Goal: Book appointment/travel/reservation

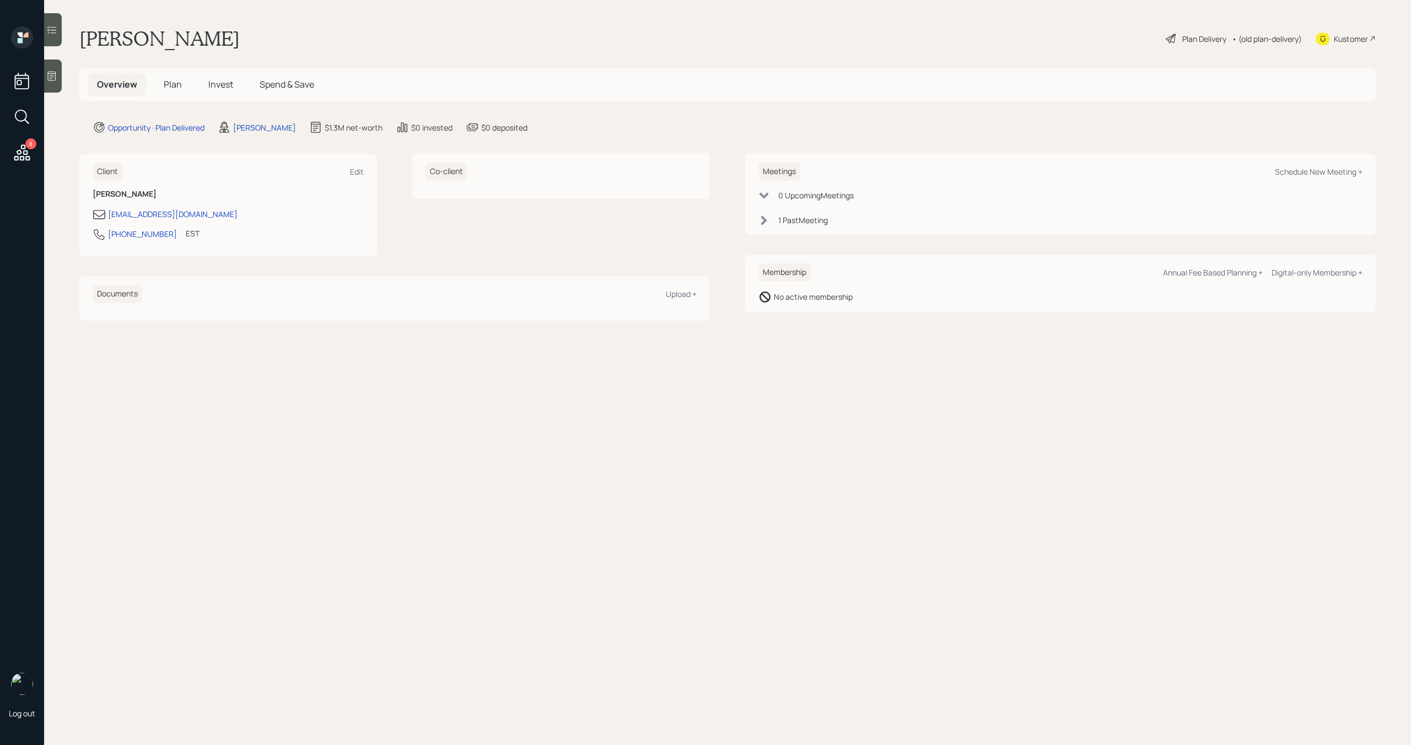
click at [1200, 43] on div "Plan Delivery" at bounding box center [1205, 39] width 44 height 12
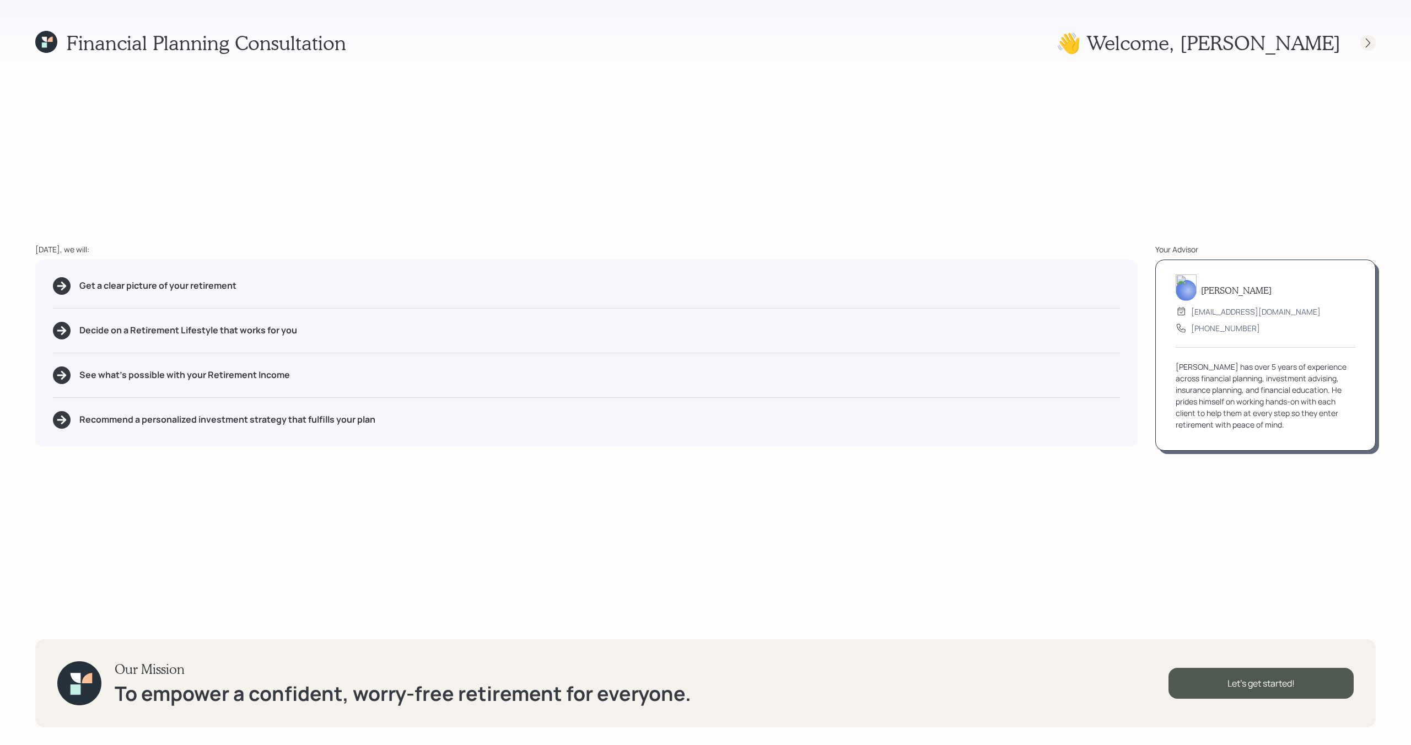
click at [1370, 49] on div at bounding box center [1368, 42] width 15 height 15
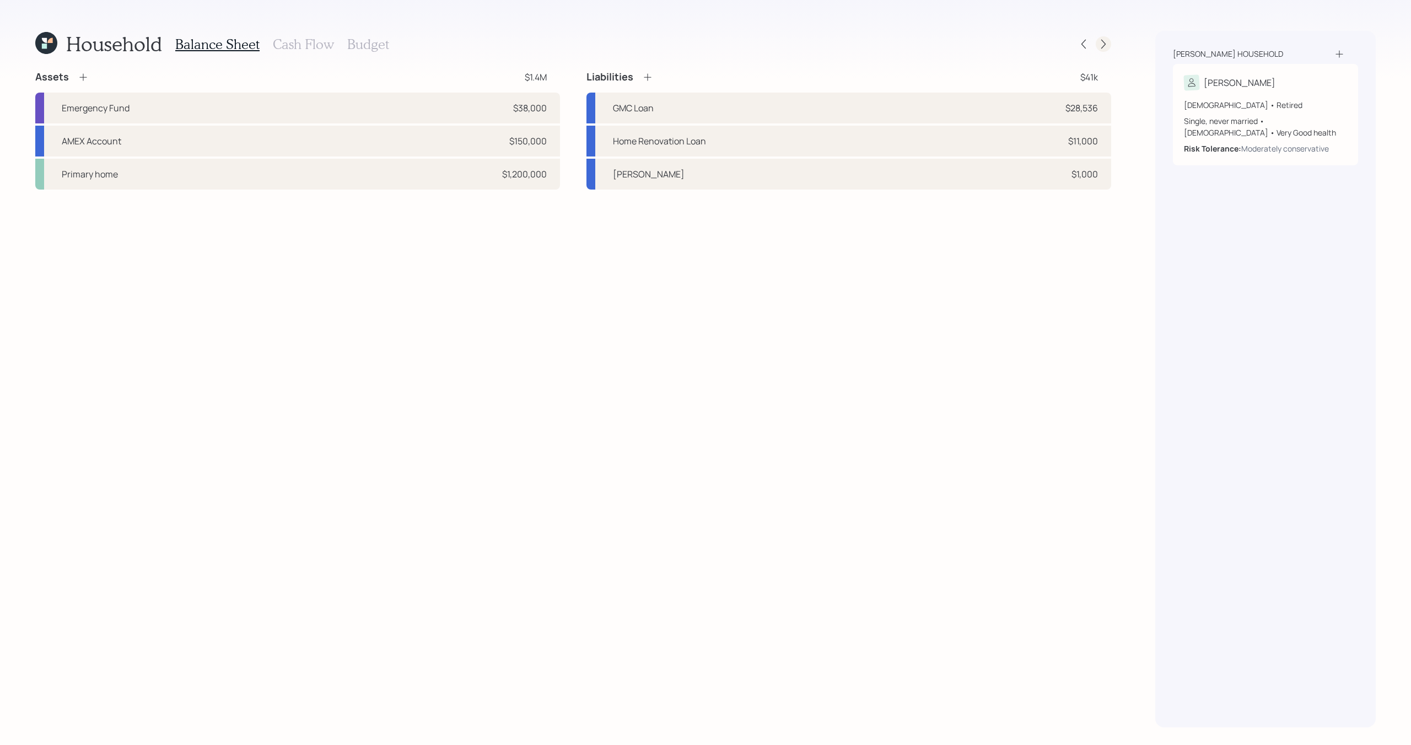
click at [1098, 45] on icon at bounding box center [1103, 44] width 11 height 11
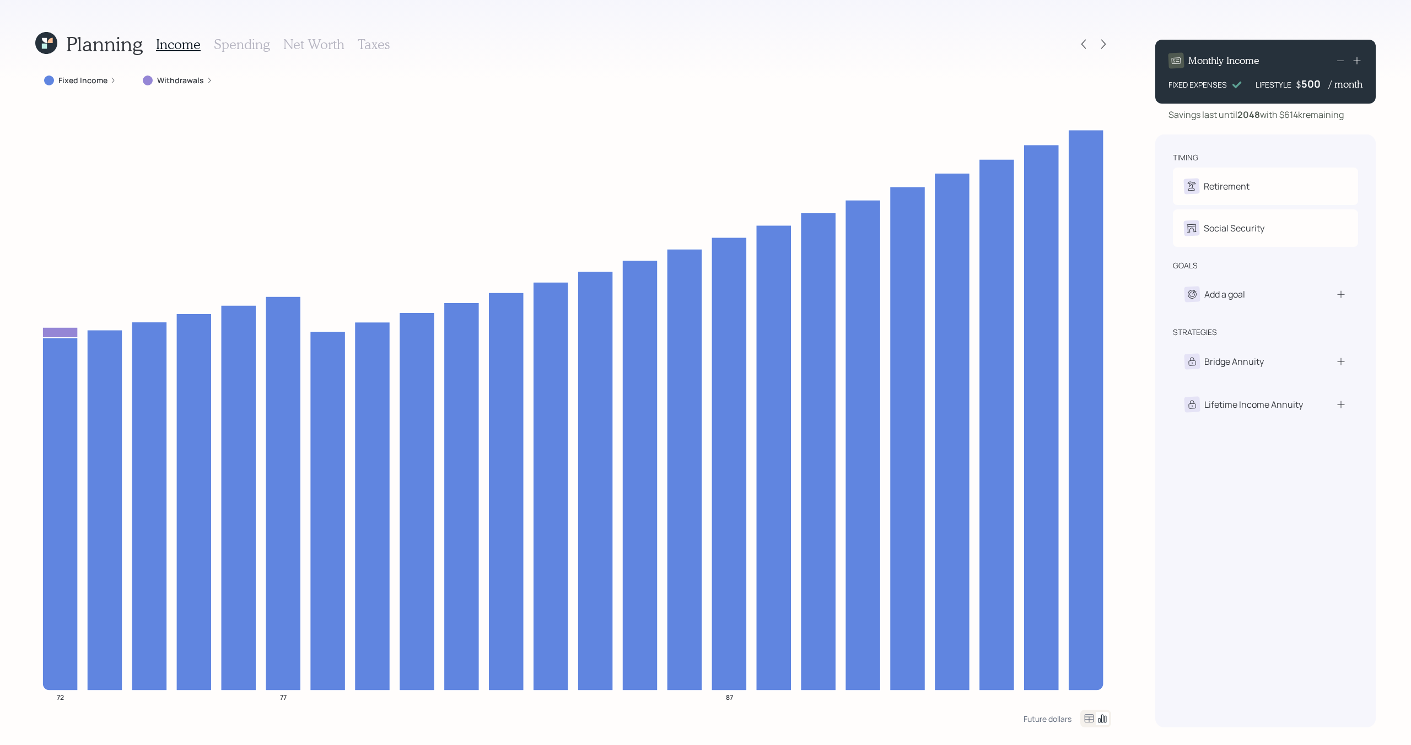
click at [308, 53] on div "Income Spending Net Worth Taxes" at bounding box center [273, 44] width 234 height 26
click at [311, 44] on h3 "Net Worth" at bounding box center [313, 44] width 61 height 16
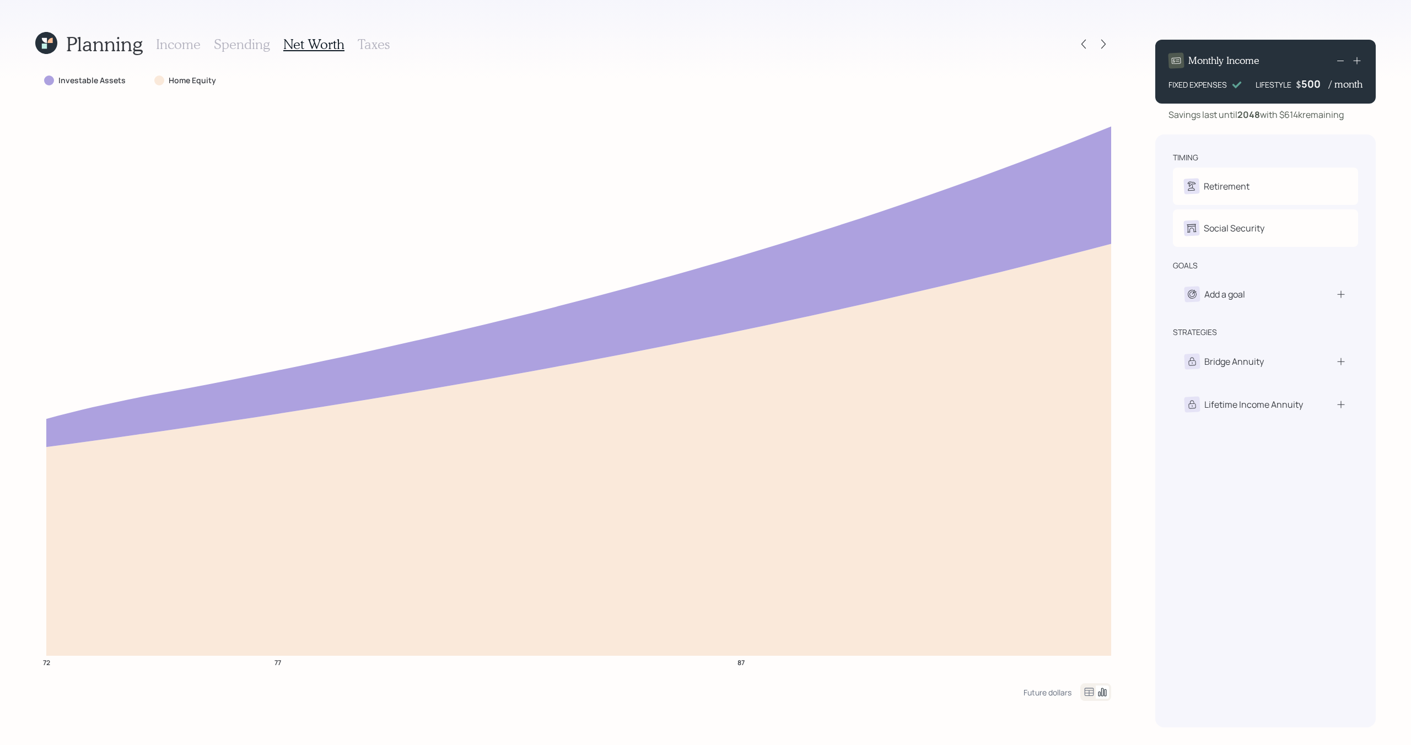
click at [190, 47] on h3 "Income" at bounding box center [178, 44] width 45 height 16
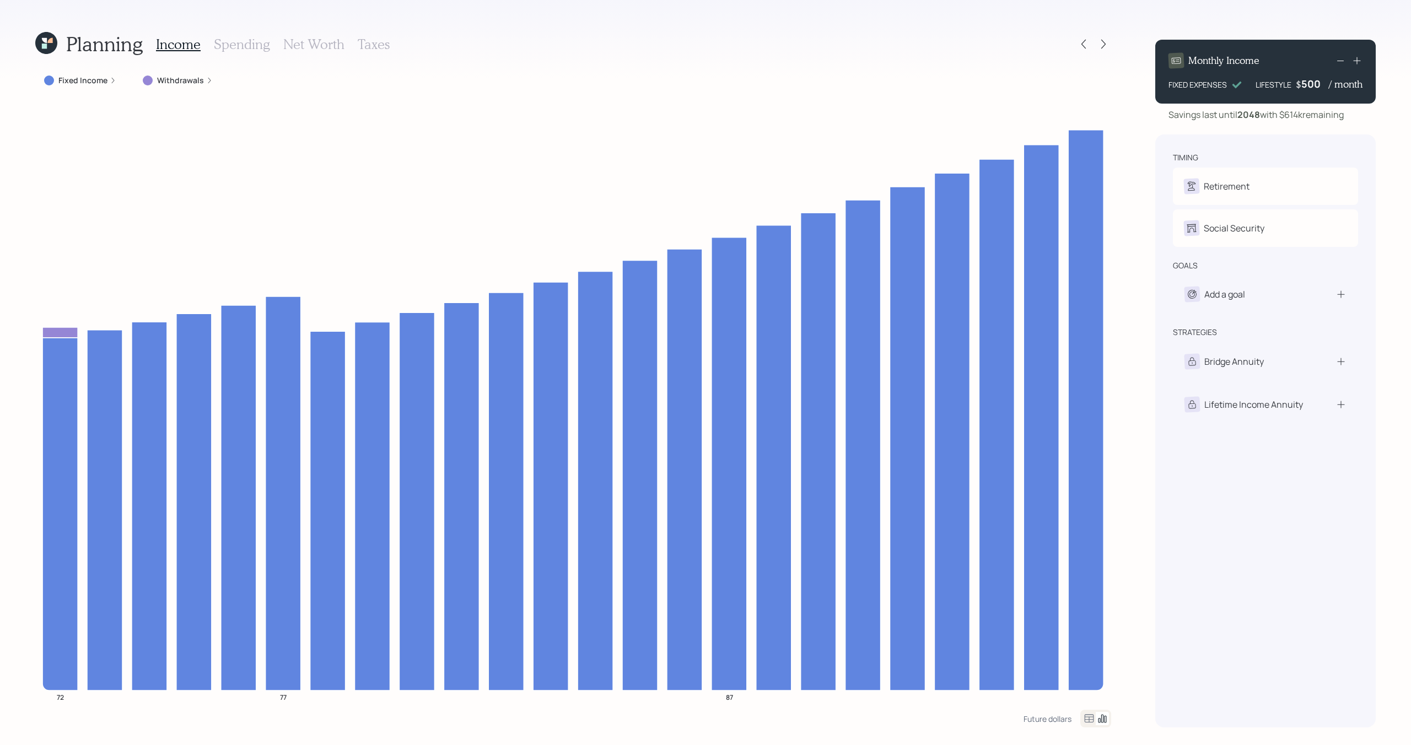
click at [376, 44] on h3 "Taxes" at bounding box center [374, 44] width 32 height 16
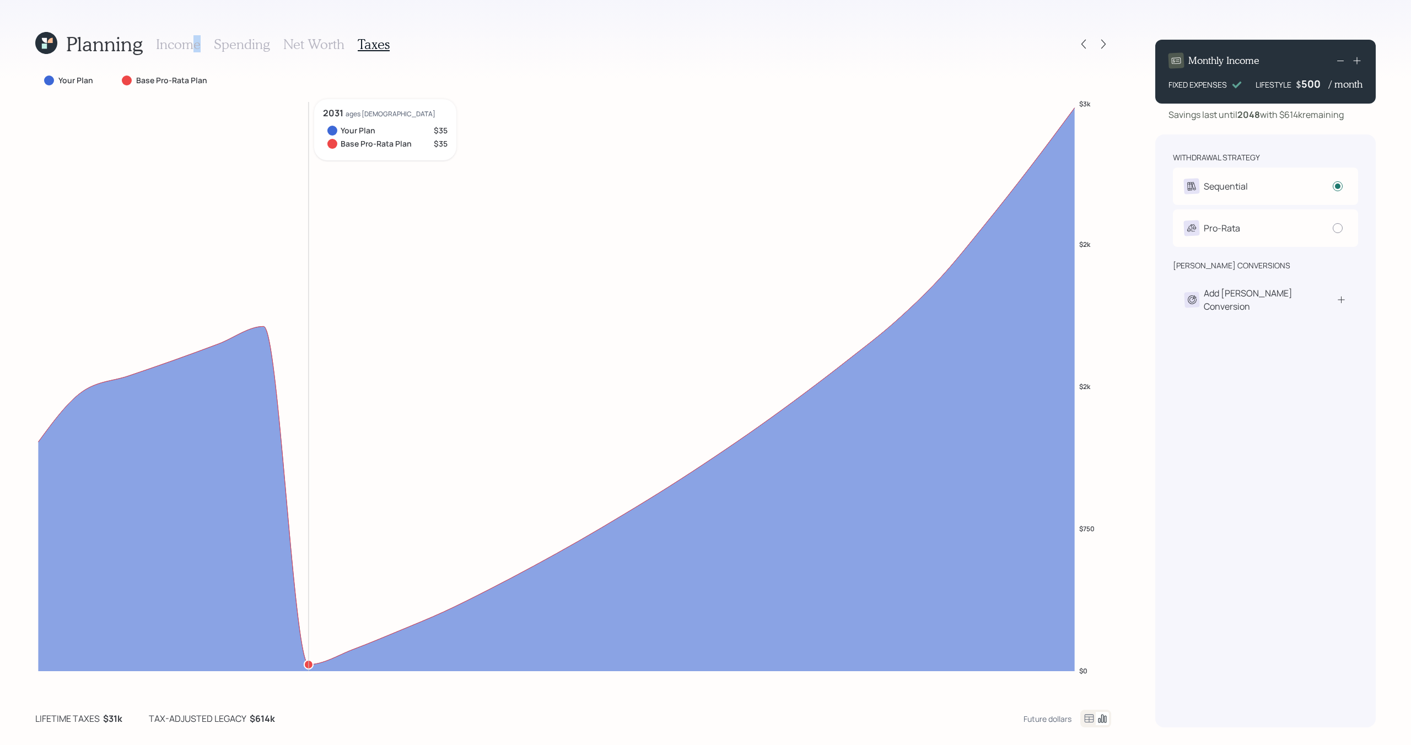
click at [196, 45] on h3 "Income" at bounding box center [178, 44] width 45 height 16
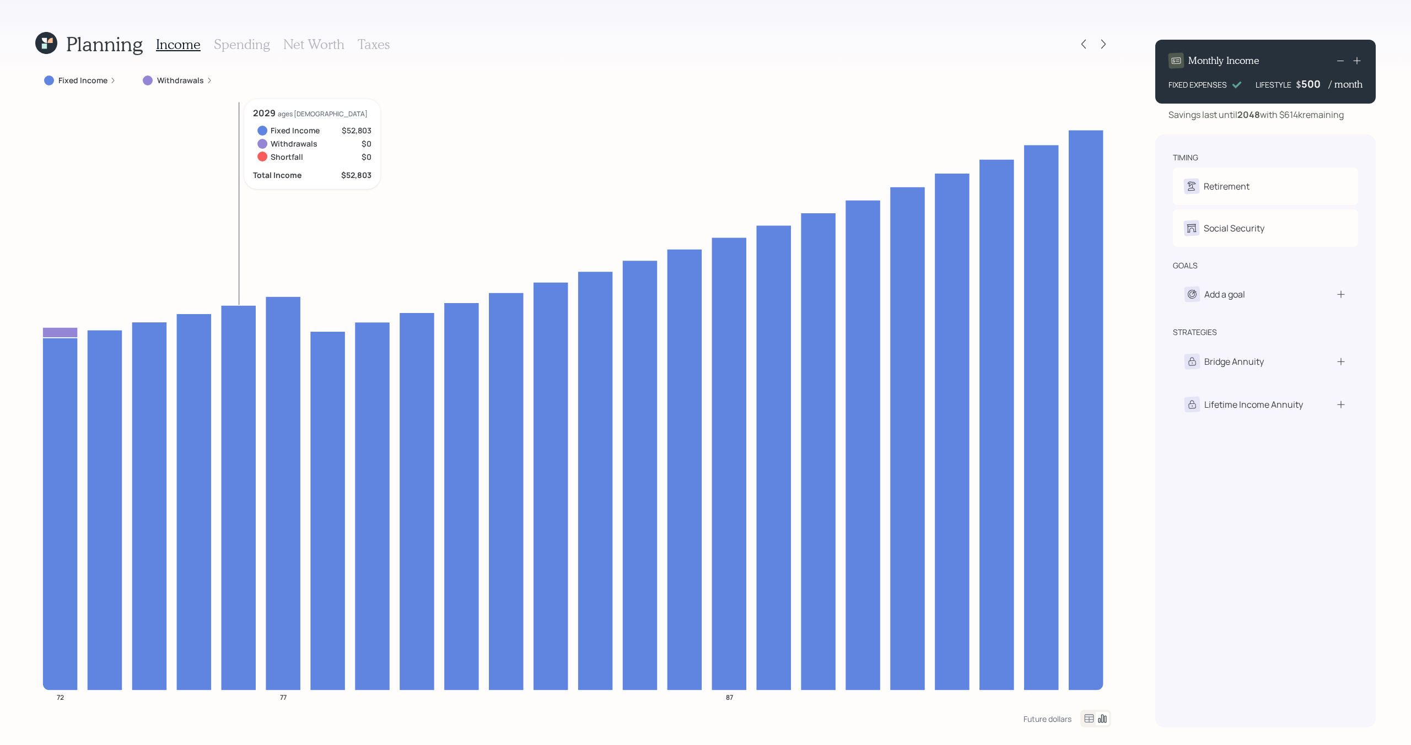
click at [260, 203] on icon "72 77 87" at bounding box center [573, 404] width 1076 height 611
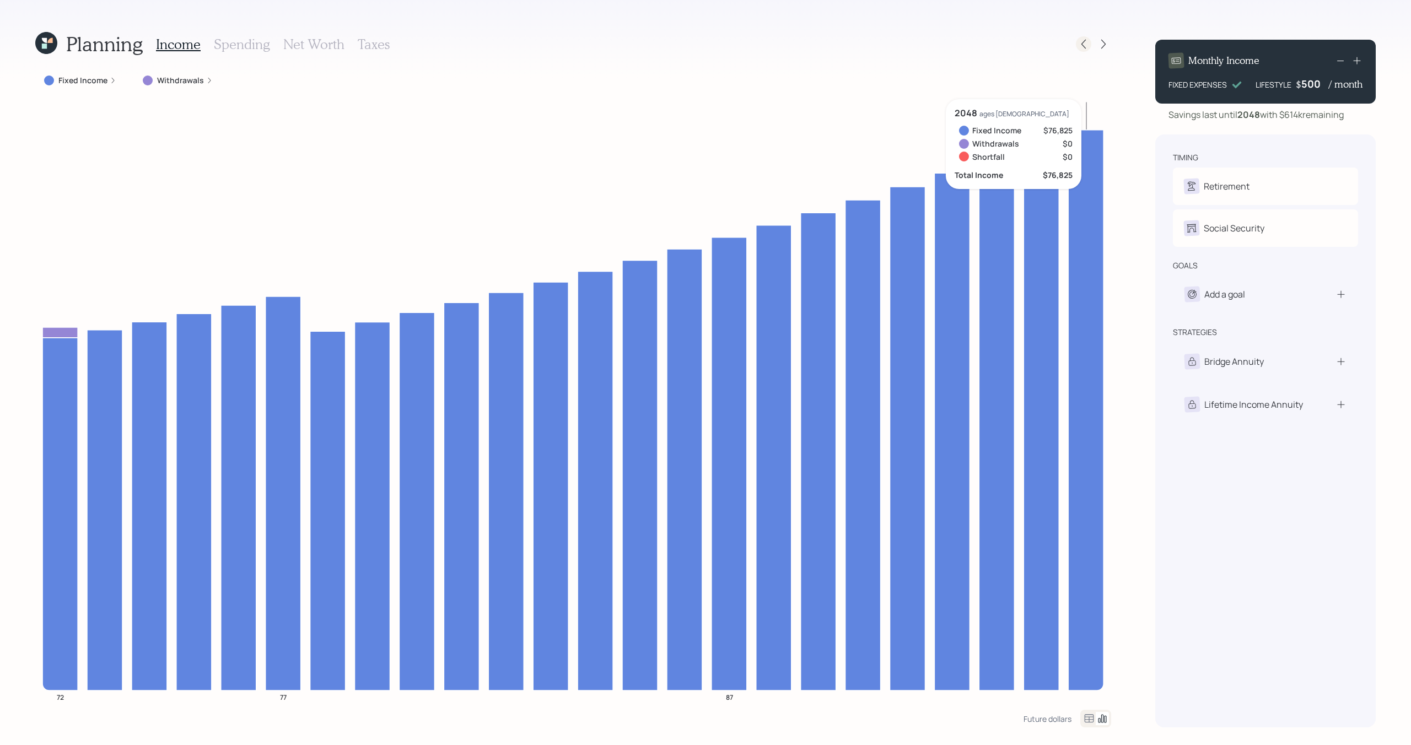
click at [1083, 45] on icon at bounding box center [1084, 44] width 4 height 9
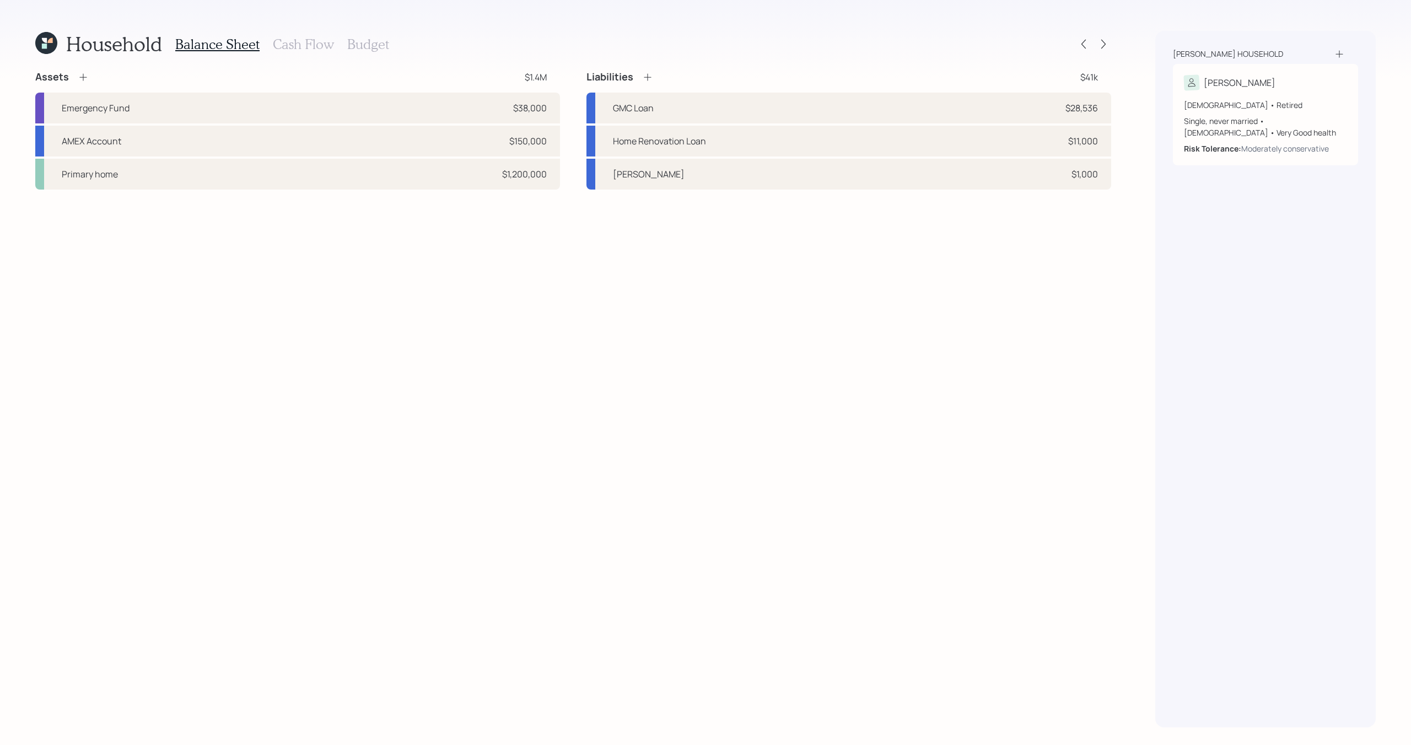
click at [314, 45] on h3 "Cash Flow" at bounding box center [303, 44] width 61 height 16
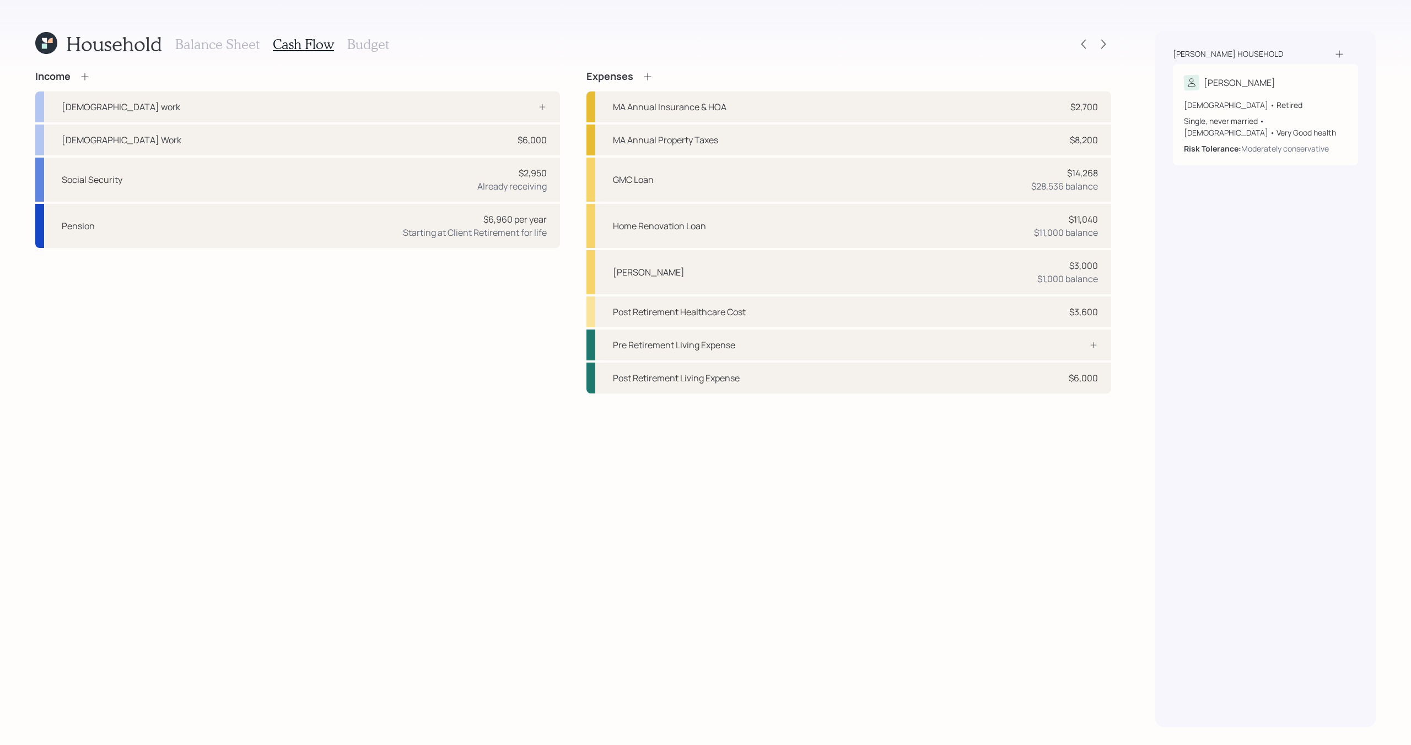
click at [380, 40] on h3 "Budget" at bounding box center [368, 44] width 42 height 16
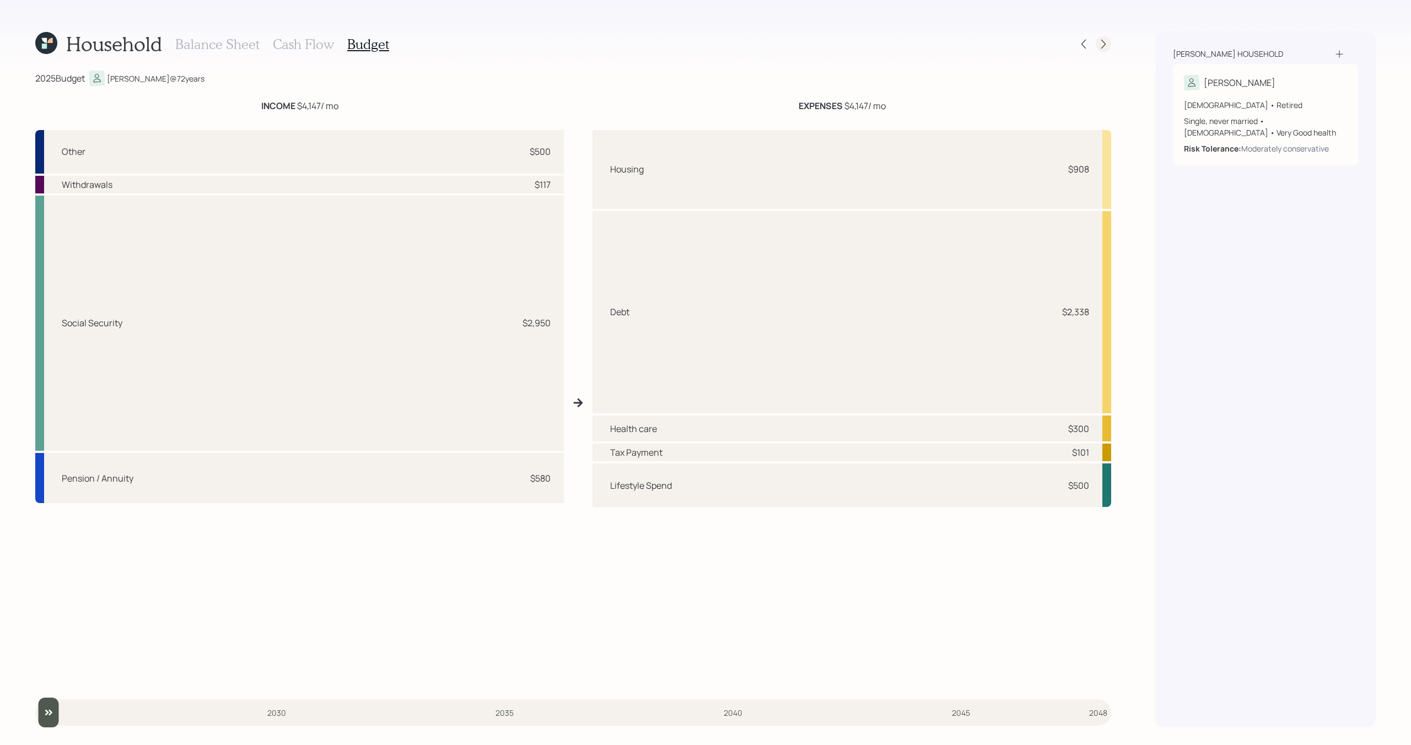
click at [1102, 42] on icon at bounding box center [1103, 44] width 11 height 11
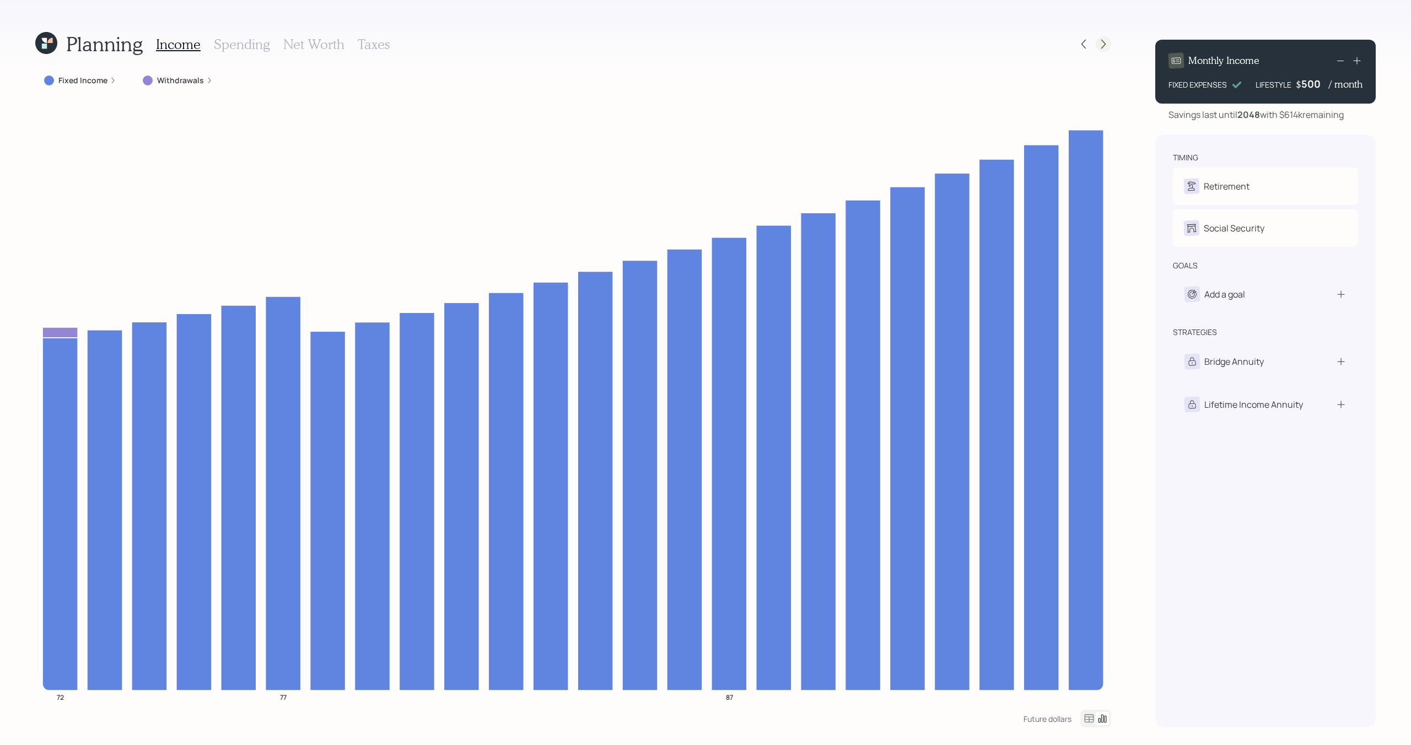
click at [1102, 42] on icon at bounding box center [1103, 44] width 11 height 11
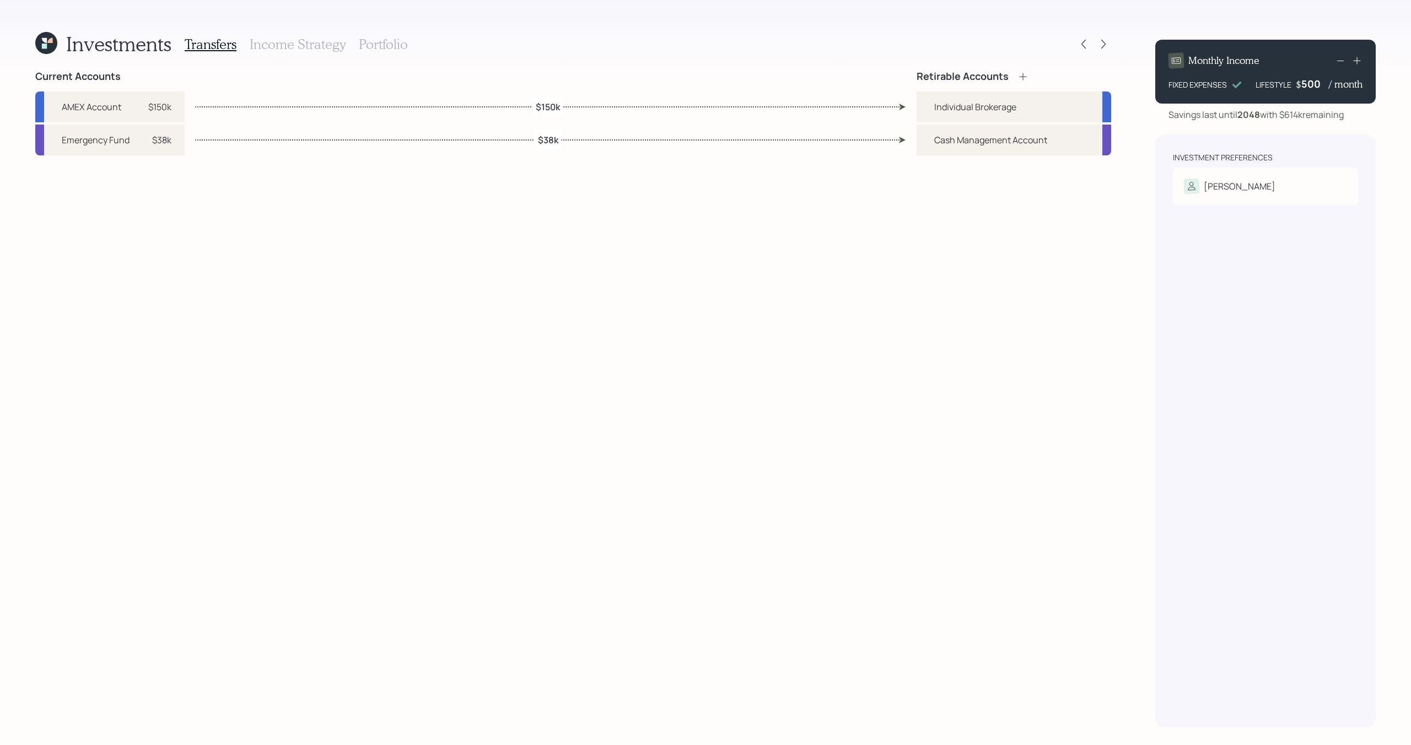
click at [1102, 42] on icon at bounding box center [1103, 44] width 11 height 11
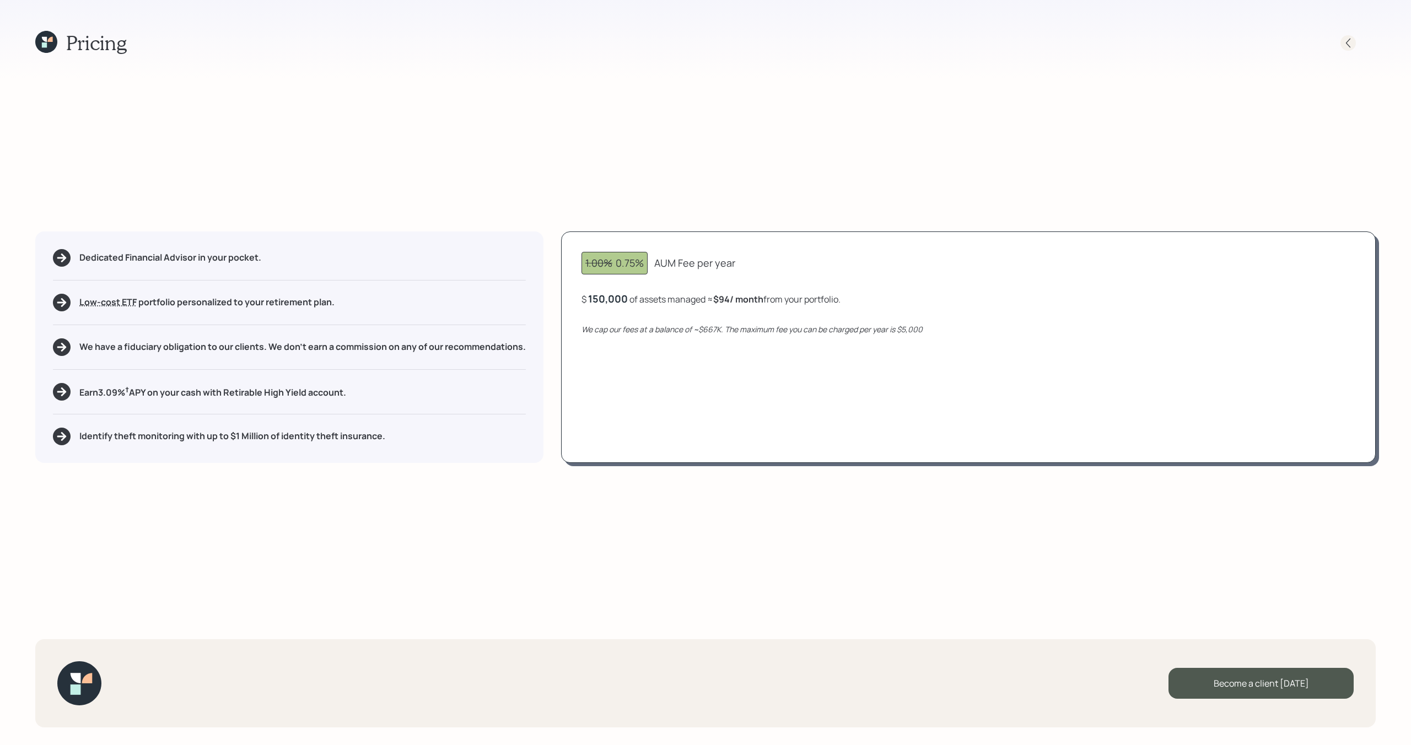
click at [1349, 37] on icon at bounding box center [1348, 42] width 11 height 11
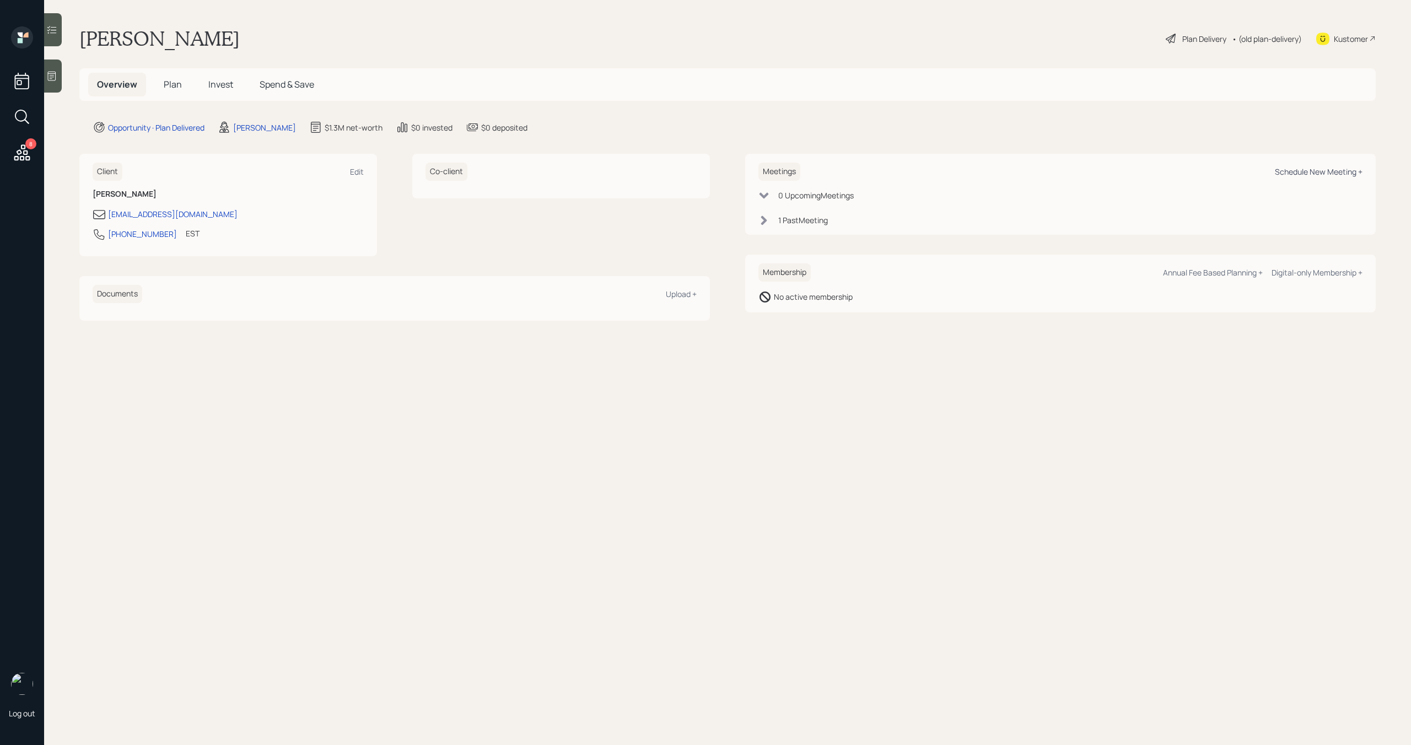
click at [1311, 171] on div "Schedule New Meeting +" at bounding box center [1319, 172] width 88 height 10
select select "bffa7908-1b2a-4c79-9bb6-f0ec9aed22d3"
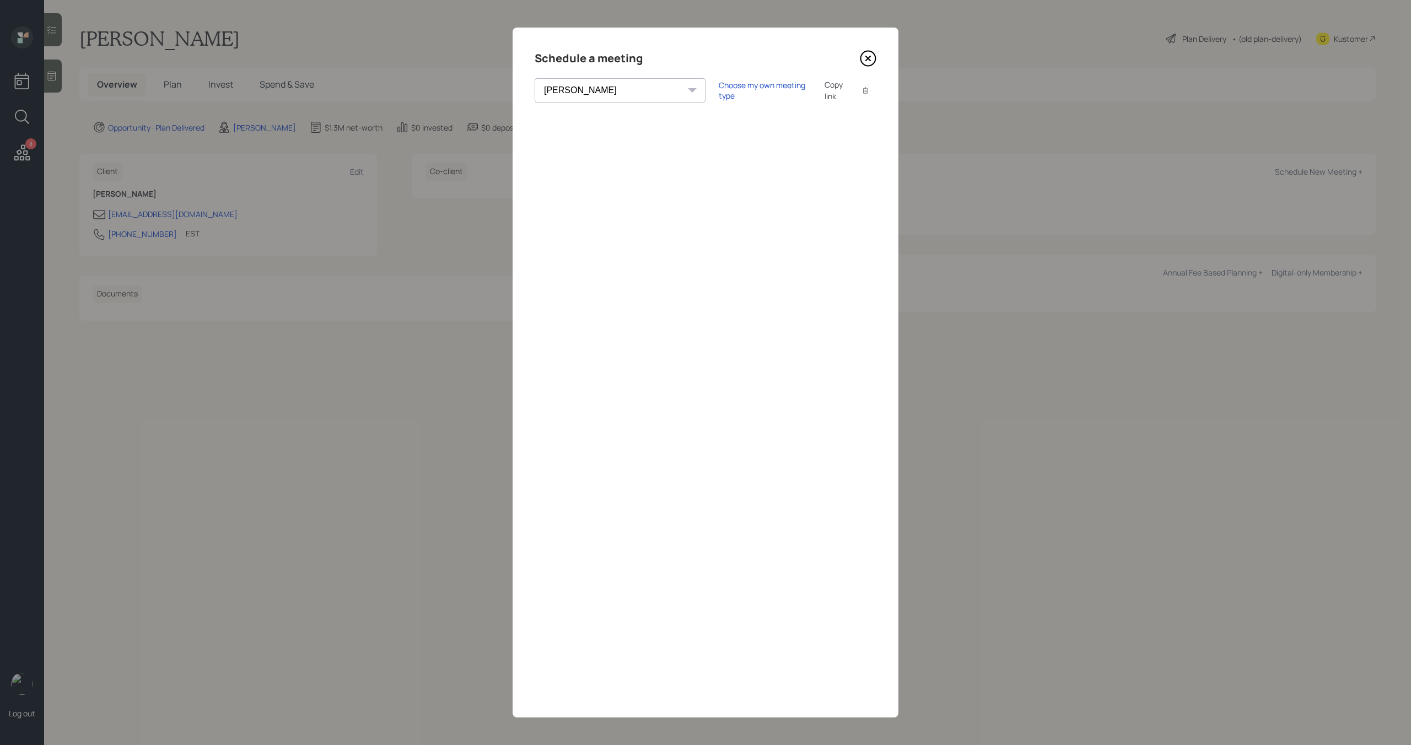
click at [863, 58] on icon at bounding box center [868, 58] width 17 height 17
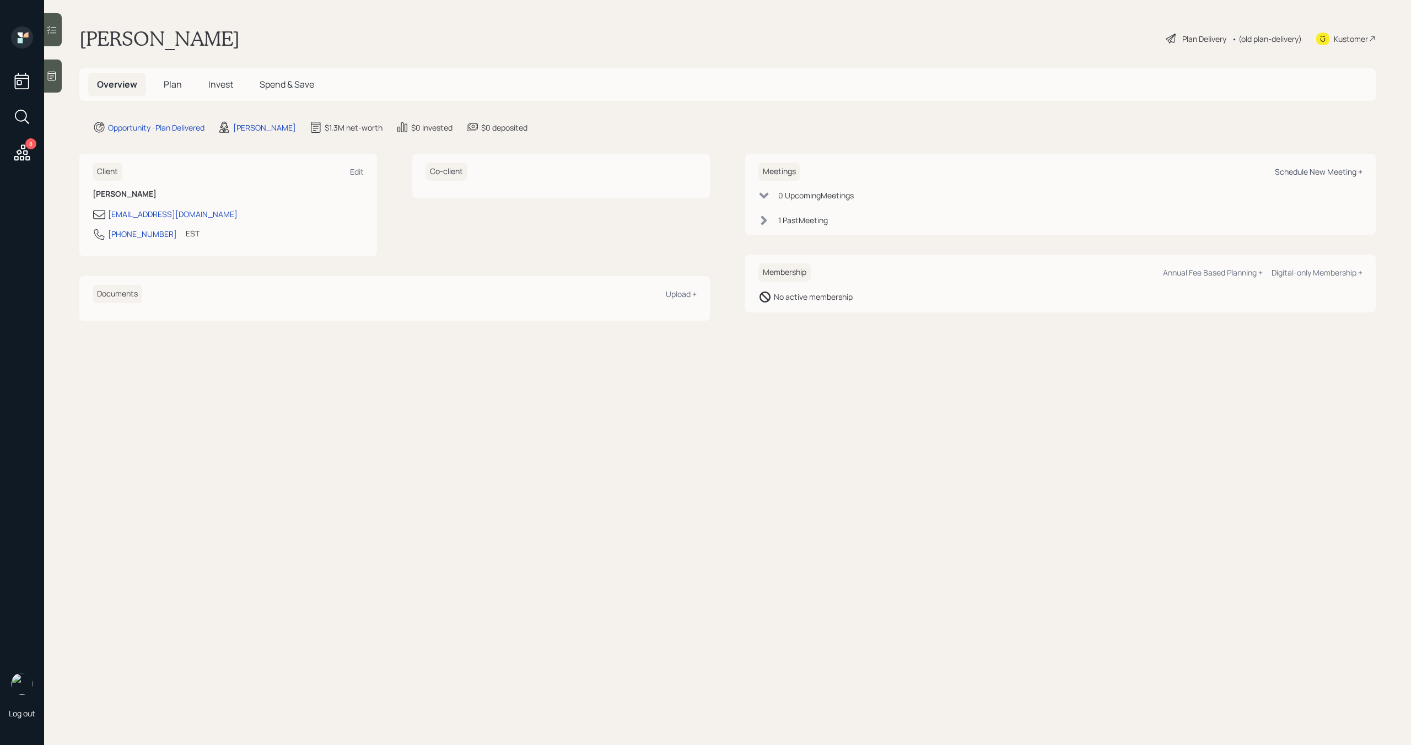
click at [1277, 173] on div "Schedule New Meeting +" at bounding box center [1319, 172] width 88 height 10
select select "bffa7908-1b2a-4c79-9bb6-f0ec9aed22d3"
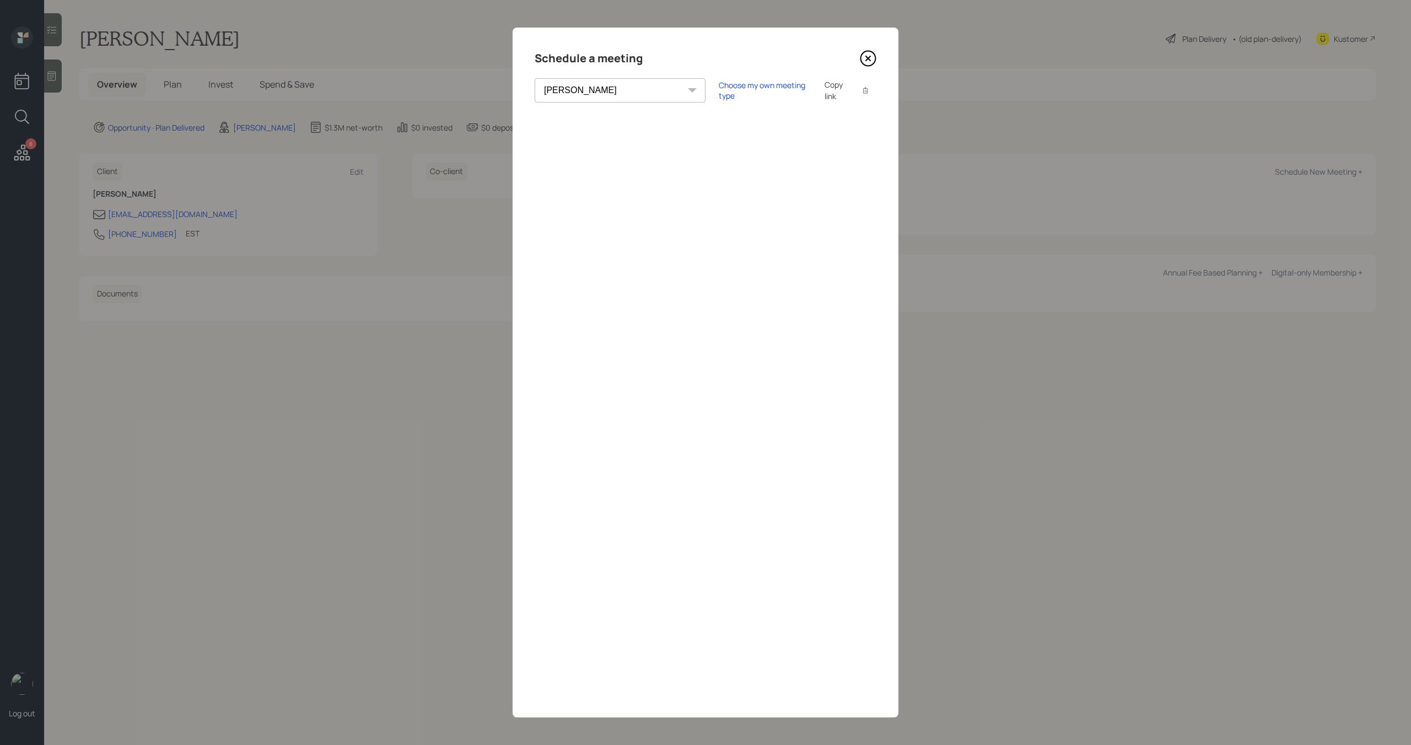
click at [876, 57] on icon at bounding box center [868, 58] width 15 height 15
